Goal: Contribute content

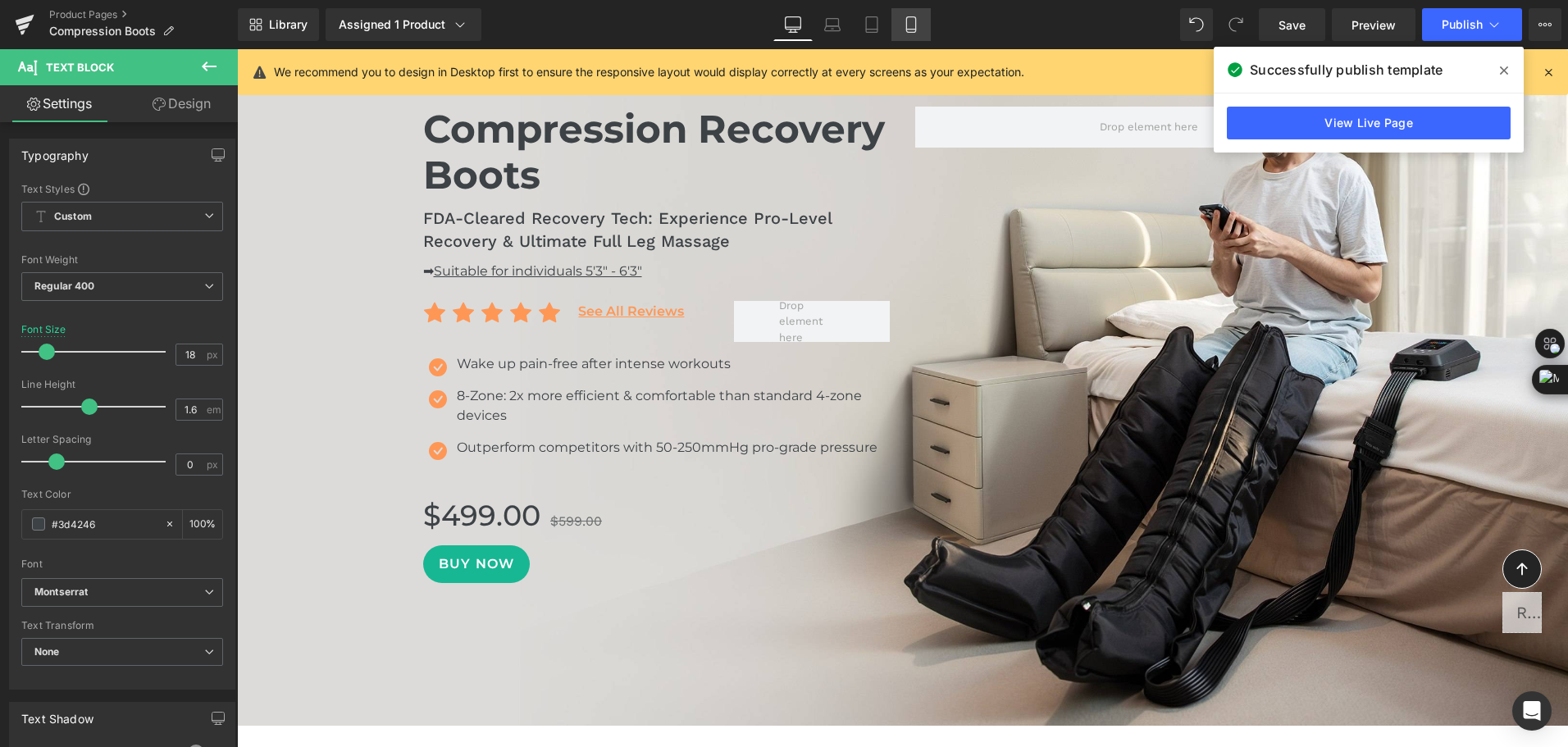
click at [906, 28] on icon at bounding box center [911, 25] width 17 height 17
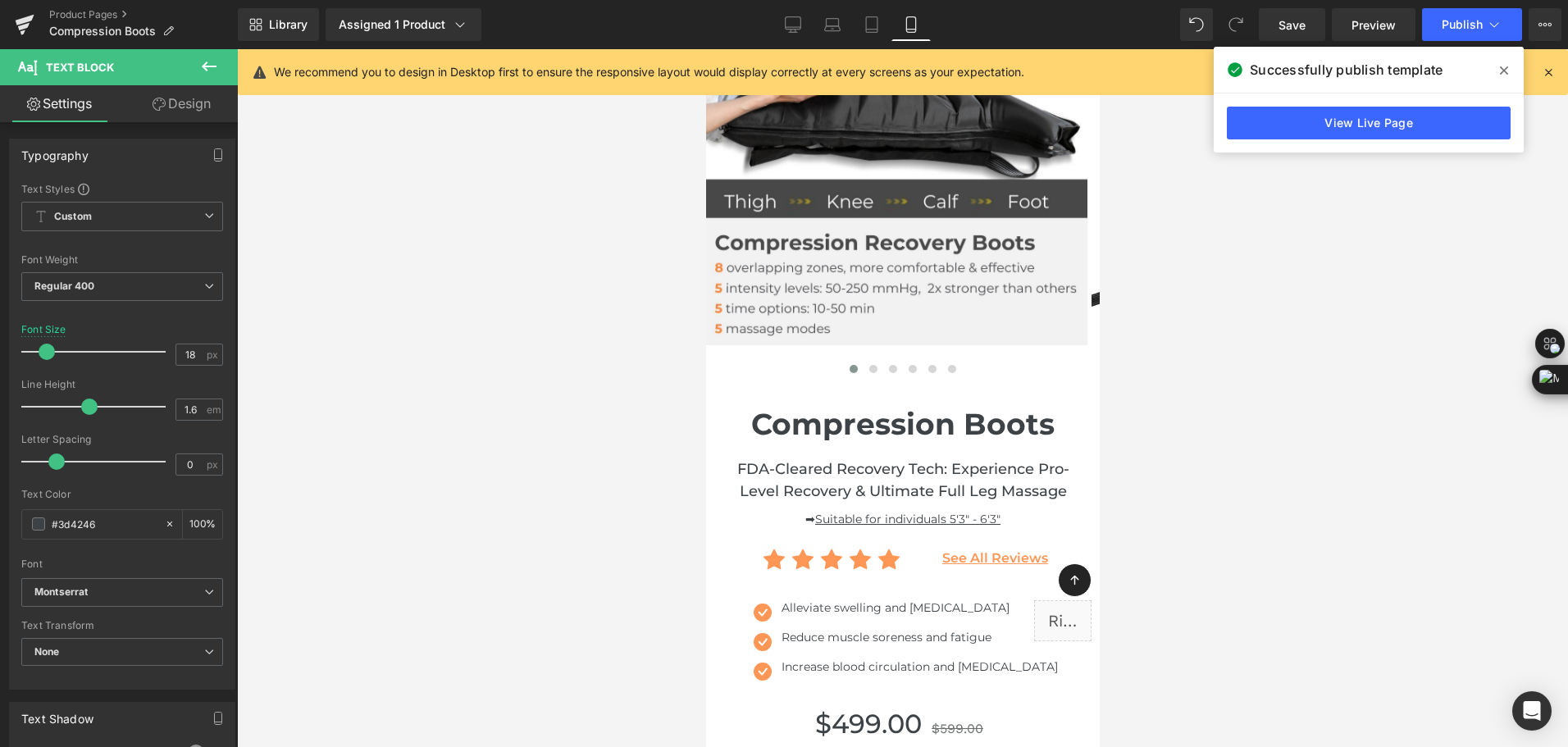
type input "100"
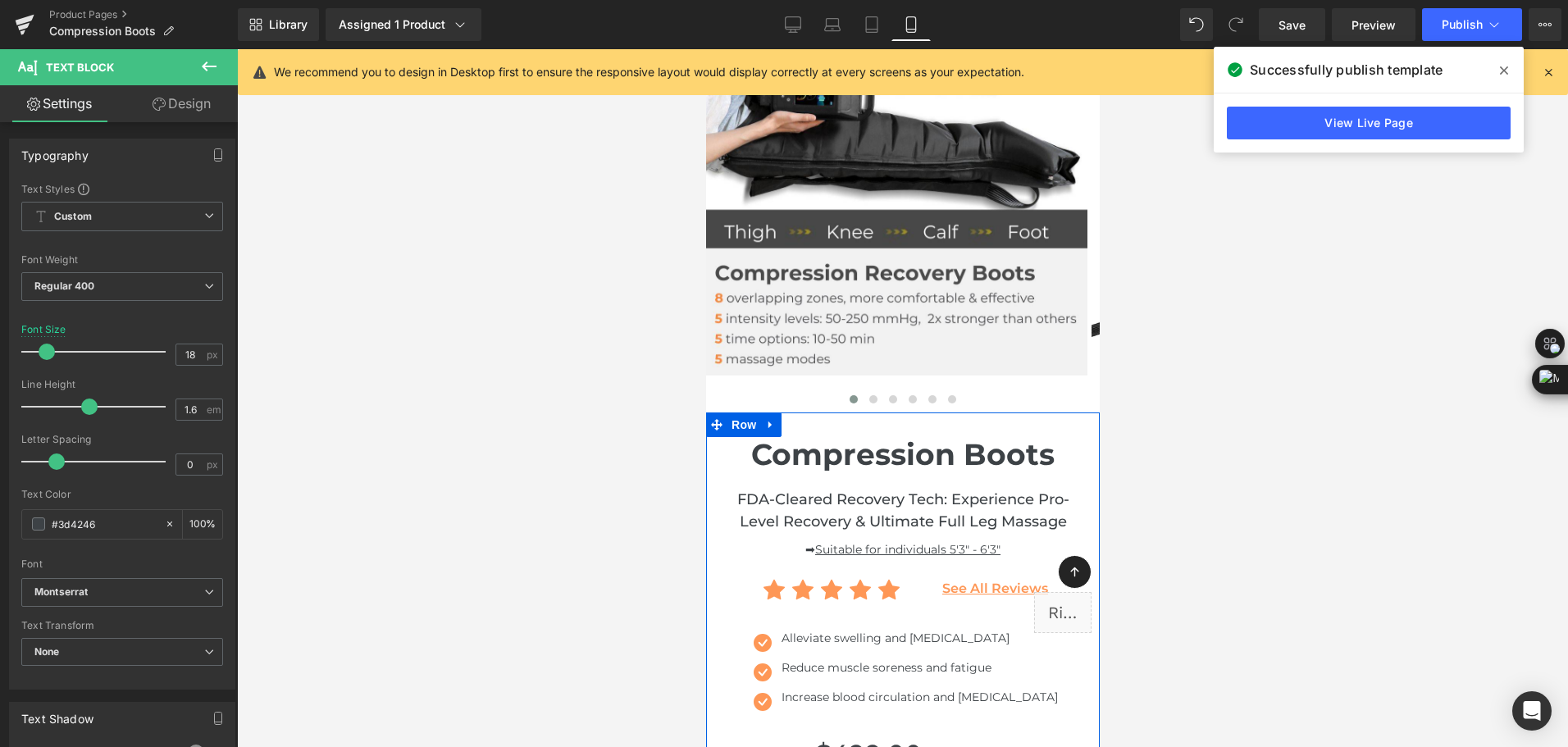
scroll to position [410, 0]
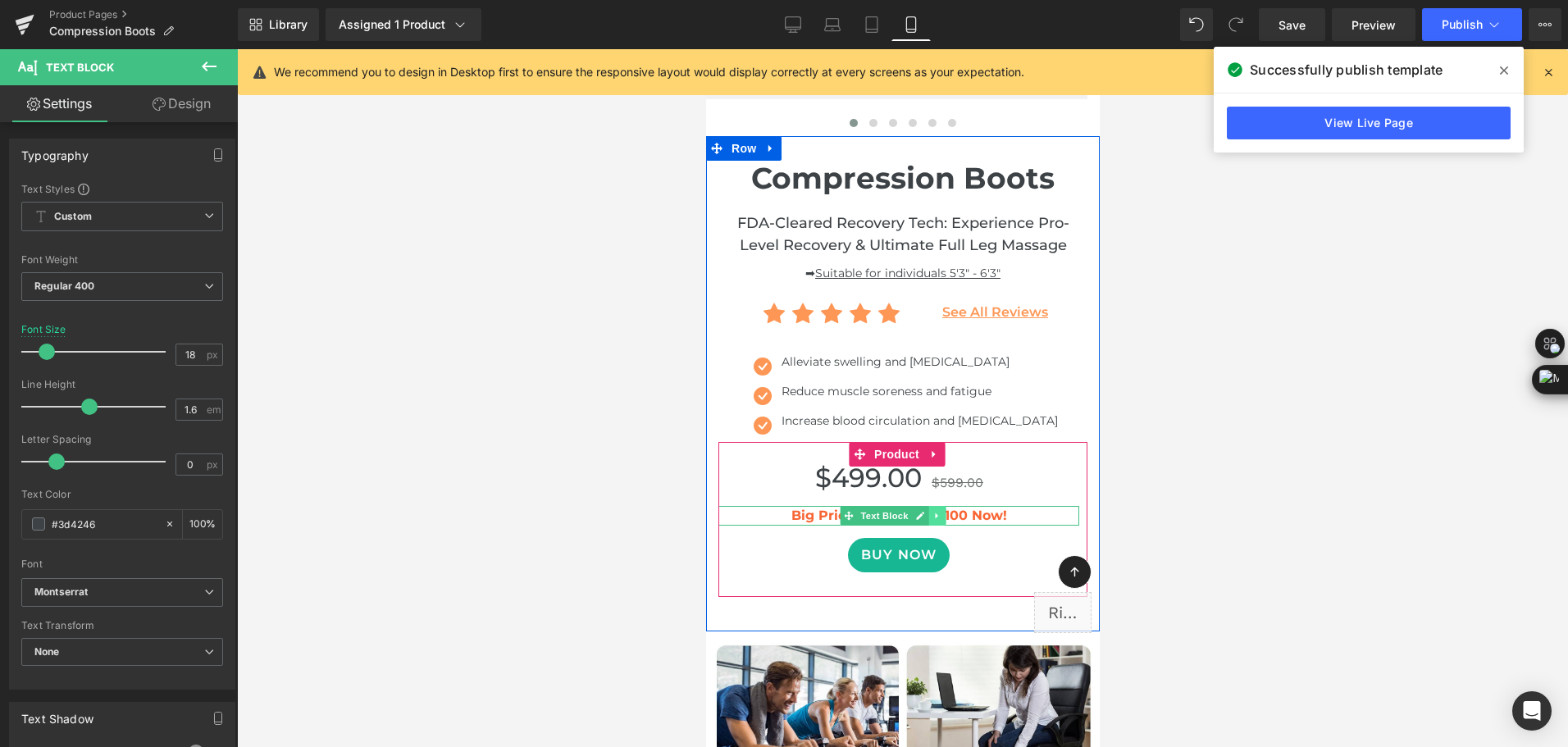
click at [940, 518] on icon at bounding box center [935, 516] width 9 height 10
click at [943, 519] on icon at bounding box center [944, 515] width 9 height 9
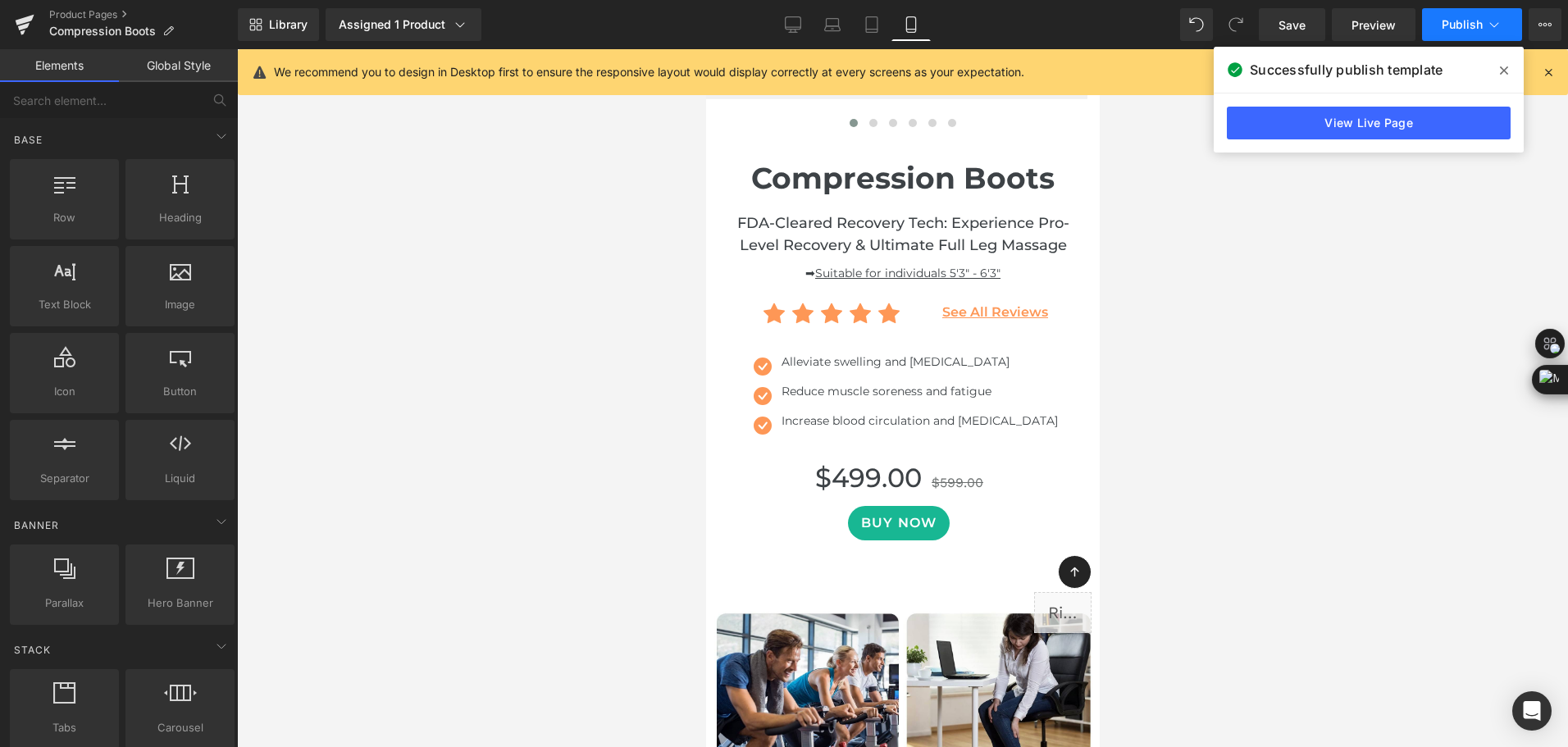
click at [1502, 26] on button "Publish" at bounding box center [1471, 24] width 100 height 32
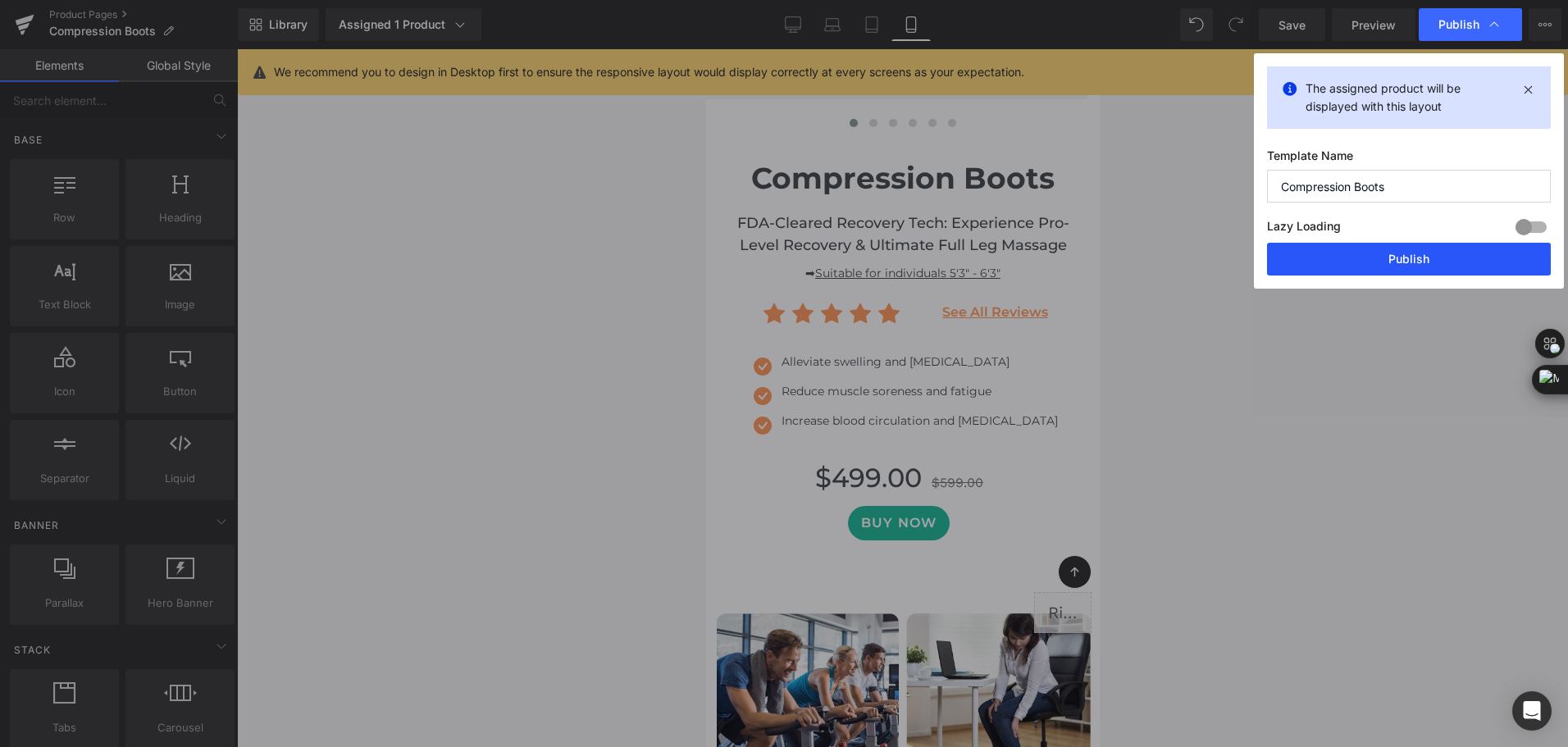
click at [1412, 255] on button "Publish" at bounding box center [1408, 259] width 284 height 32
